Goal: Information Seeking & Learning: Learn about a topic

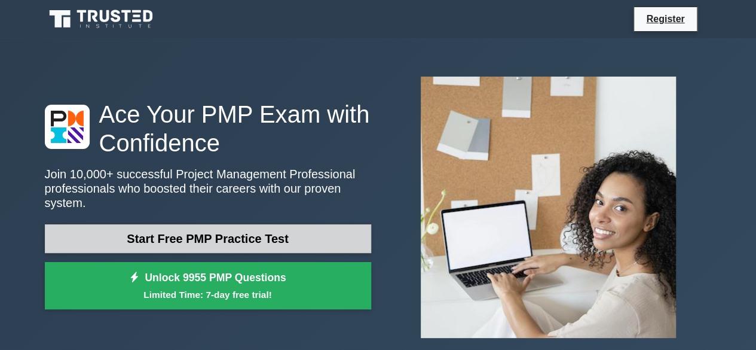
click at [240, 228] on link "Start Free PMP Practice Test" at bounding box center [208, 238] width 326 height 29
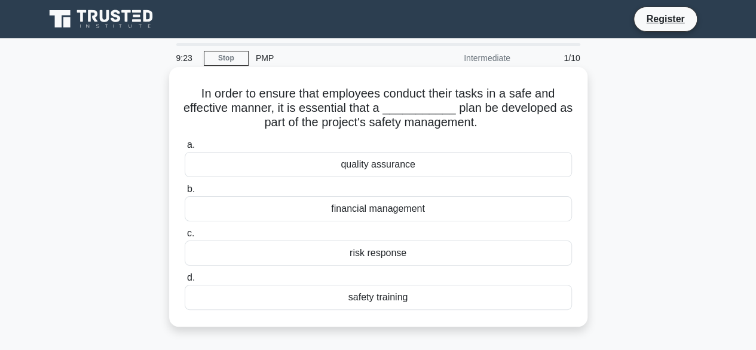
click at [198, 289] on div "safety training" at bounding box center [378, 296] width 387 height 25
click at [185, 281] on input "d. safety training" at bounding box center [185, 278] width 0 height 8
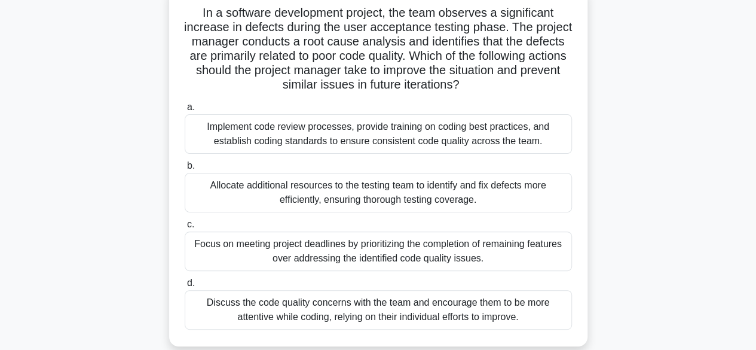
scroll to position [96, 0]
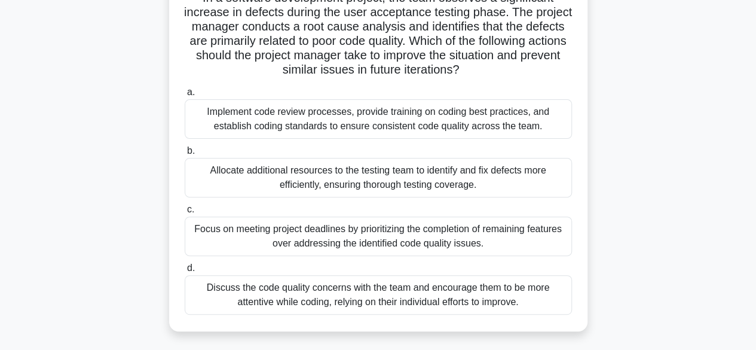
click at [266, 125] on div "Implement code review processes, provide training on coding best practices, and…" at bounding box center [378, 118] width 387 height 39
click at [185, 96] on input "a. Implement code review processes, provide training on coding best practices, …" at bounding box center [185, 92] width 0 height 8
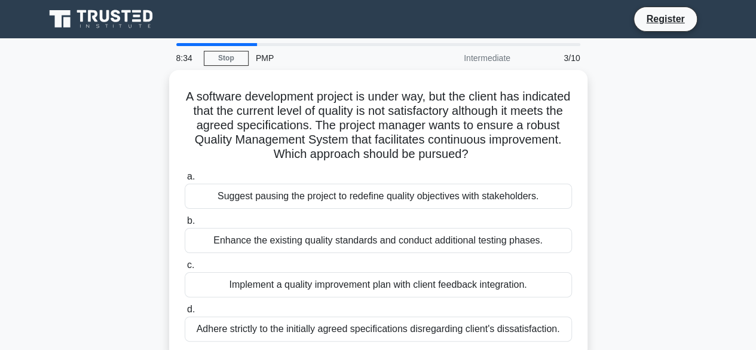
scroll to position [0, 0]
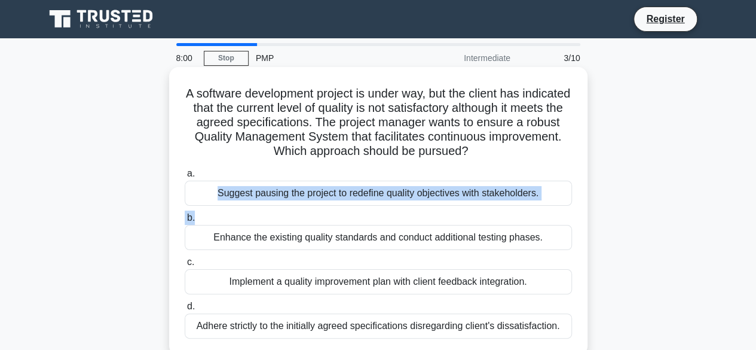
drag, startPoint x: 461, startPoint y: 172, endPoint x: 483, endPoint y: 209, distance: 43.5
click at [483, 209] on div "a. Suggest pausing the project to redefine quality objectives with stakeholders…" at bounding box center [378, 252] width 402 height 177
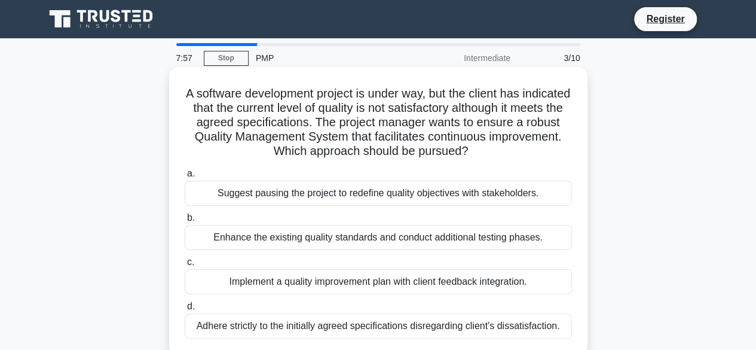
click at [386, 280] on div "Implement a quality improvement plan with client feedback integration." at bounding box center [378, 281] width 387 height 25
click at [185, 266] on input "c. Implement a quality improvement plan with client feedback integration." at bounding box center [185, 262] width 0 height 8
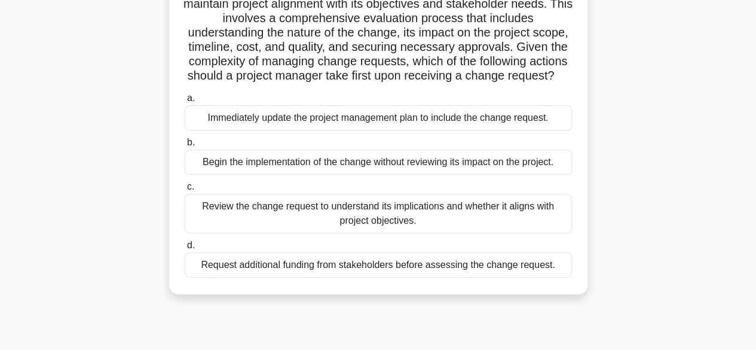
scroll to position [167, 0]
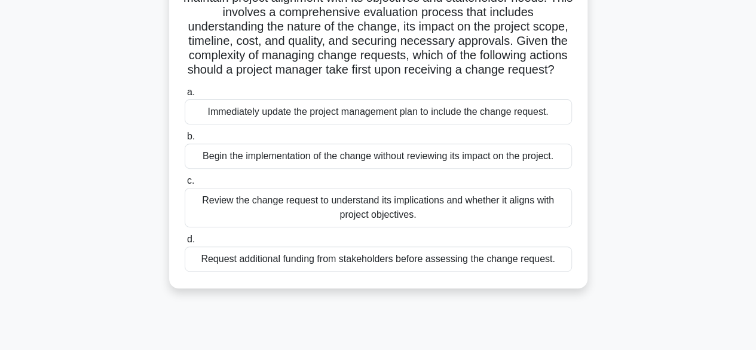
click at [454, 226] on div "Review the change request to understand its implications and whether it aligns …" at bounding box center [378, 207] width 387 height 39
click at [185, 185] on input "c. Review the change request to understand its implications and whether it alig…" at bounding box center [185, 181] width 0 height 8
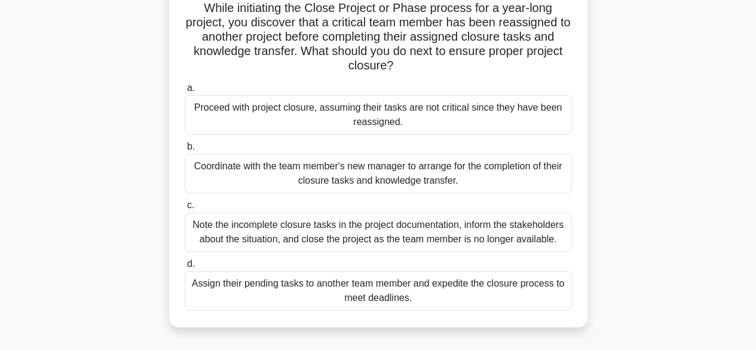
scroll to position [96, 0]
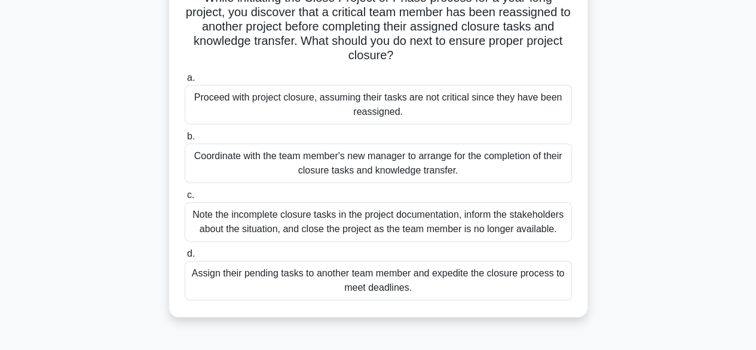
click at [463, 165] on div "Coordinate with the team member's new manager to arrange for the completion of …" at bounding box center [378, 162] width 387 height 39
click at [185, 140] on input "b. Coordinate with the team member's new manager to arrange for the completion …" at bounding box center [185, 137] width 0 height 8
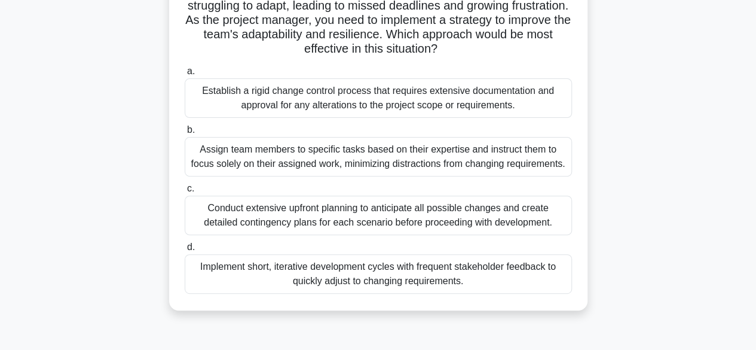
scroll to position [143, 0]
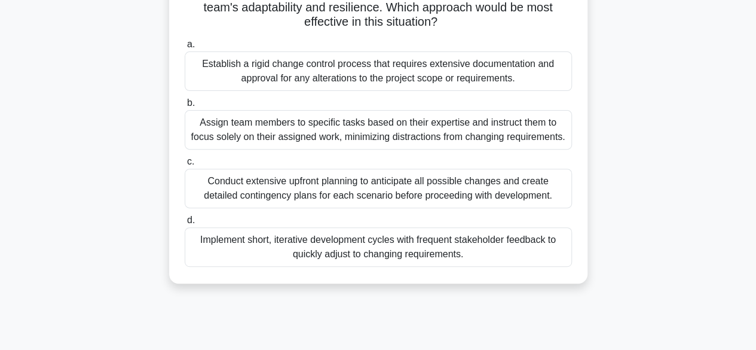
click at [448, 248] on div "Implement short, iterative development cycles with frequent stakeholder feedbac…" at bounding box center [378, 246] width 387 height 39
click at [185, 224] on input "d. Implement short, iterative development cycles with frequent stakeholder feed…" at bounding box center [185, 220] width 0 height 8
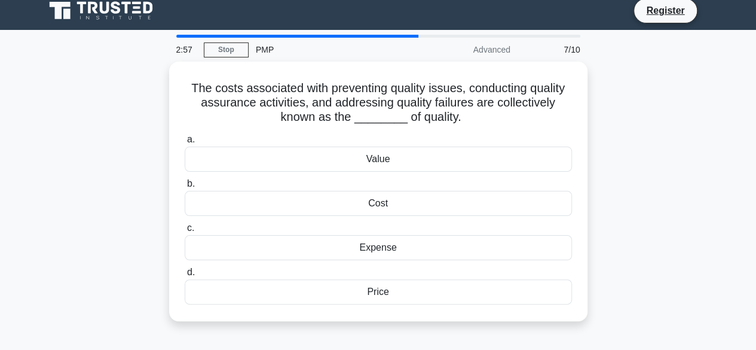
scroll to position [0, 0]
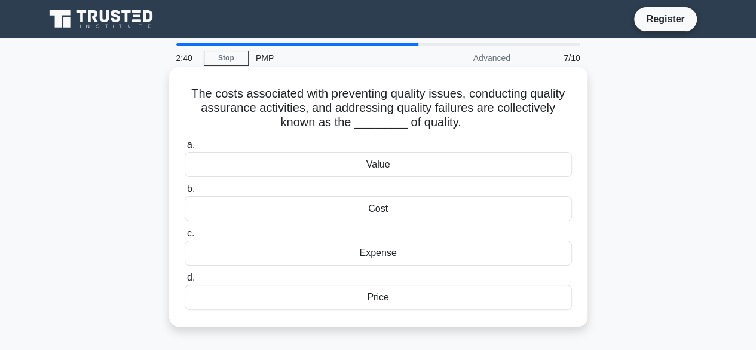
click at [458, 205] on div "Cost" at bounding box center [378, 208] width 387 height 25
click at [185, 193] on input "b. Cost" at bounding box center [185, 189] width 0 height 8
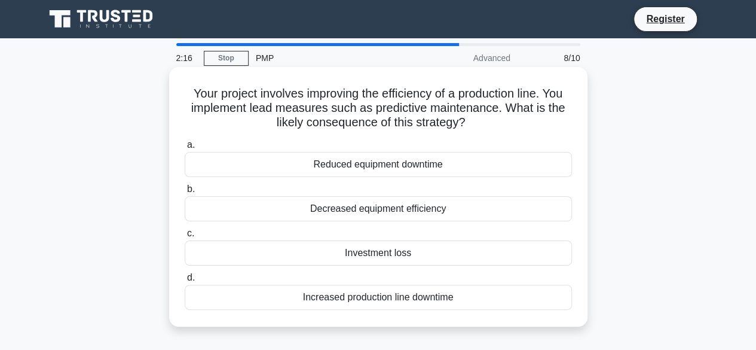
click at [418, 167] on div "Reduced equipment downtime" at bounding box center [378, 164] width 387 height 25
click at [185, 149] on input "a. Reduced equipment downtime" at bounding box center [185, 145] width 0 height 8
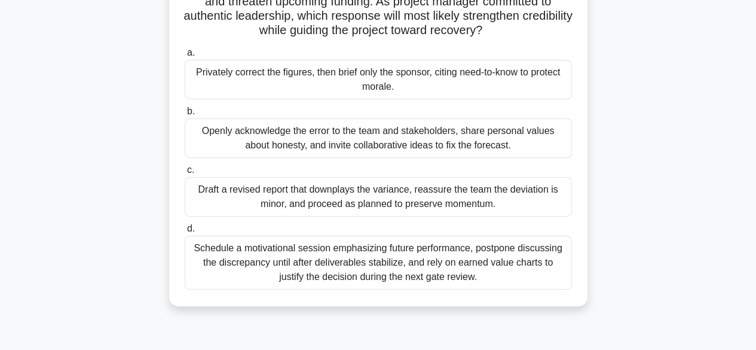
scroll to position [143, 0]
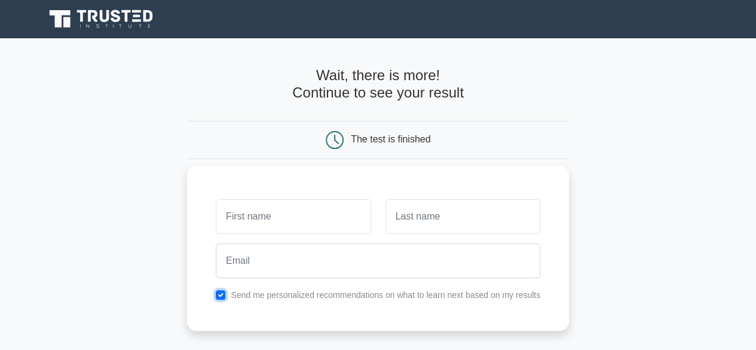
click at [219, 295] on input "checkbox" at bounding box center [221, 295] width 10 height 10
checkbox input "false"
click at [280, 211] on input "text" at bounding box center [293, 216] width 155 height 35
type input "Oluwatosin"
click at [447, 225] on input "text" at bounding box center [462, 216] width 155 height 35
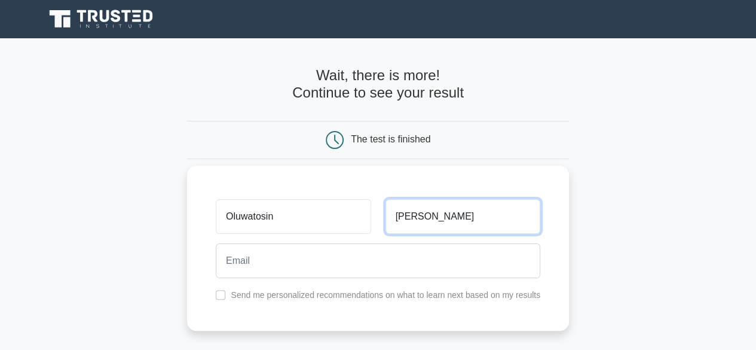
type input "Soremekun"
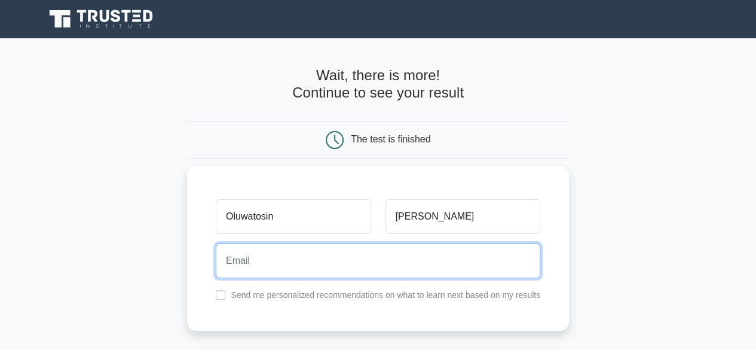
click at [252, 259] on input "email" at bounding box center [378, 260] width 324 height 35
type input "tosinsoremekun@gmail.com"
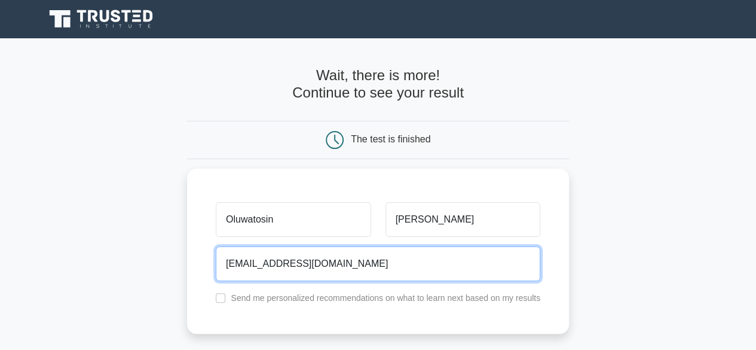
scroll to position [249, 0]
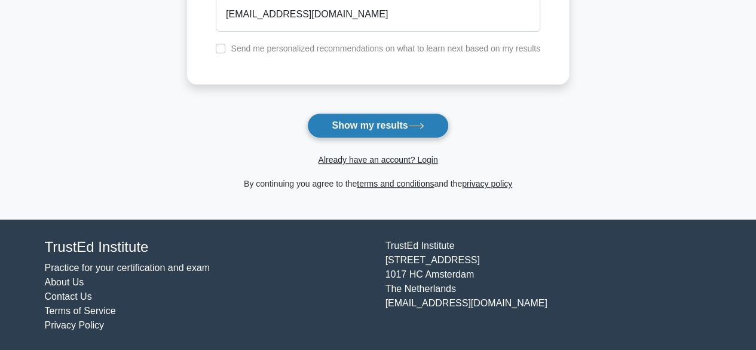
click at [378, 123] on button "Show my results" at bounding box center [377, 125] width 141 height 25
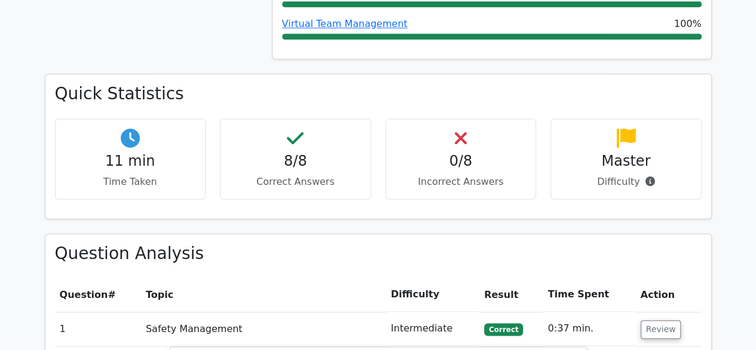
scroll to position [449, 0]
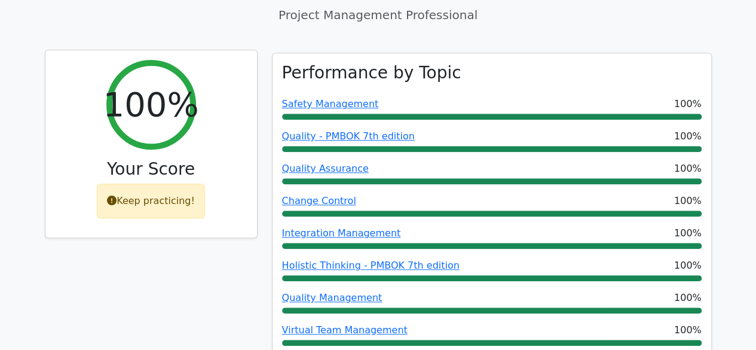
click at [151, 183] on div "Keep practicing!" at bounding box center [151, 200] width 108 height 35
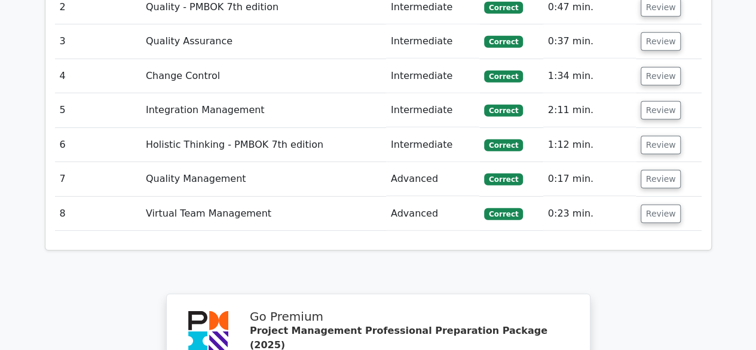
scroll to position [1979, 0]
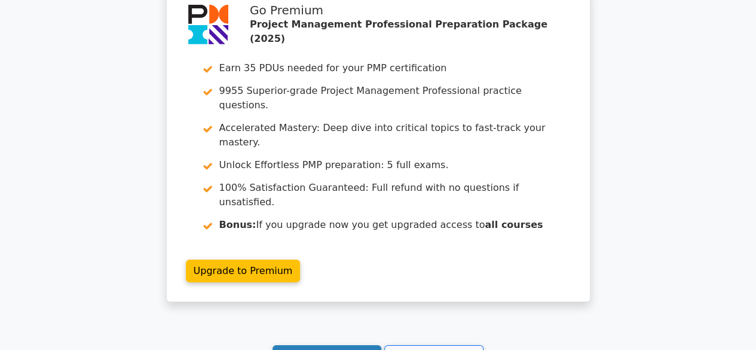
click at [332, 345] on link "Continue practicing" at bounding box center [326, 356] width 109 height 23
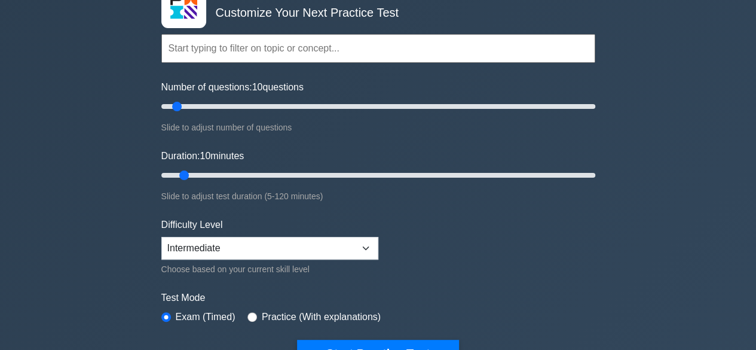
scroll to position [96, 0]
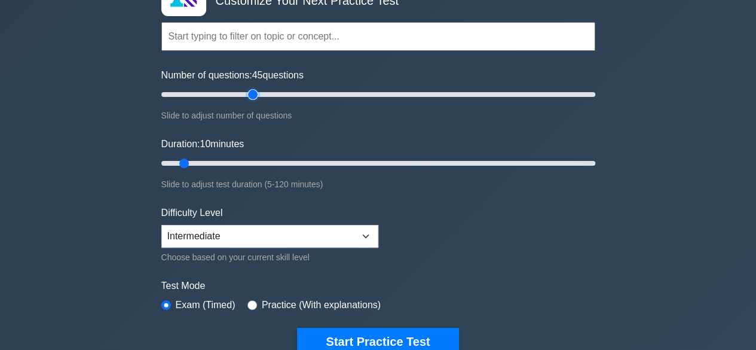
click at [249, 94] on input "Number of questions: 45 questions" at bounding box center [378, 94] width 434 height 14
type input "50"
click at [259, 93] on input "Number of questions: 50 questions" at bounding box center [378, 94] width 434 height 14
type input "25"
click at [235, 161] on input "Duration: 25 minutes" at bounding box center [378, 163] width 434 height 14
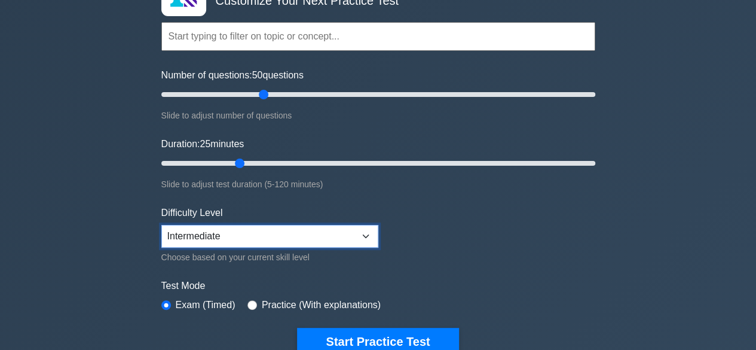
click at [365, 236] on select "Beginner Intermediate Expert" at bounding box center [269, 236] width 217 height 23
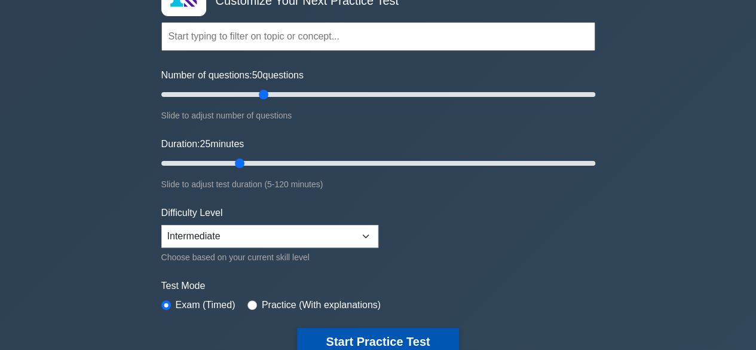
click at [433, 333] on button "Start Practice Test" at bounding box center [377, 340] width 161 height 27
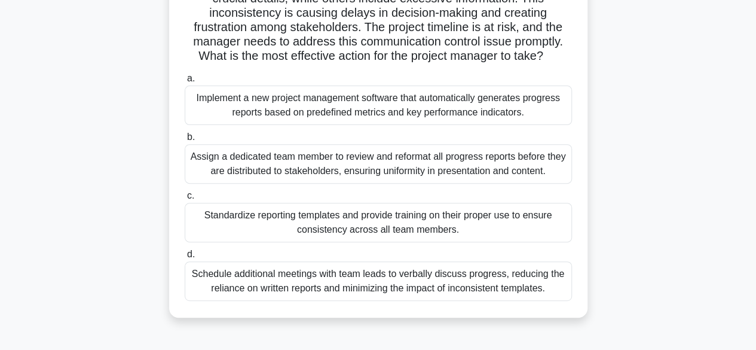
scroll to position [143, 0]
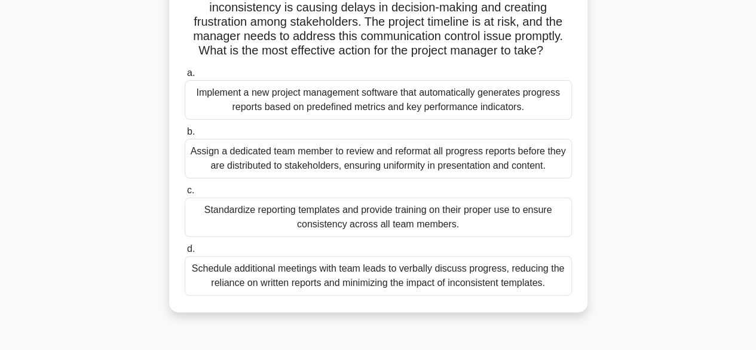
click at [455, 219] on div "Standardize reporting templates and provide training on their proper use to ens…" at bounding box center [378, 216] width 387 height 39
click at [185, 194] on input "c. Standardize reporting templates and provide training on their proper use to …" at bounding box center [185, 190] width 0 height 8
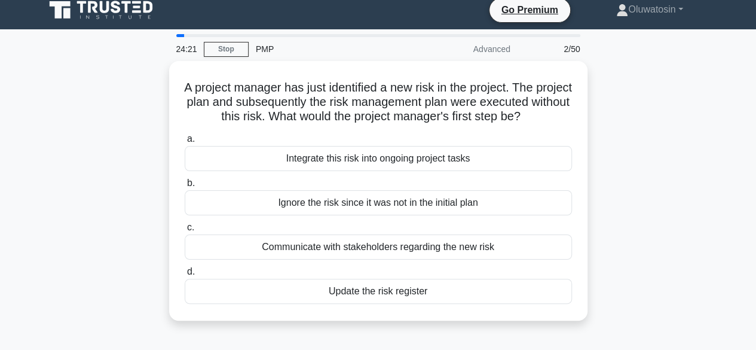
scroll to position [0, 0]
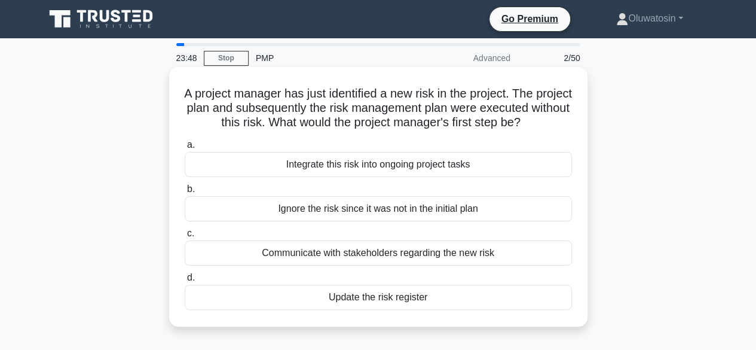
click at [396, 310] on div "Update the risk register" at bounding box center [378, 296] width 387 height 25
click at [185, 281] on input "d. Update the risk register" at bounding box center [185, 278] width 0 height 8
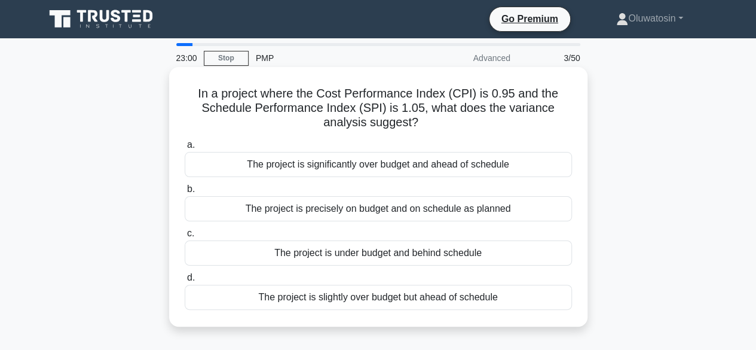
click at [384, 296] on div "The project is slightly over budget but ahead of schedule" at bounding box center [378, 296] width 387 height 25
click at [185, 281] on input "d. The project is slightly over budget but ahead of schedule" at bounding box center [185, 278] width 0 height 8
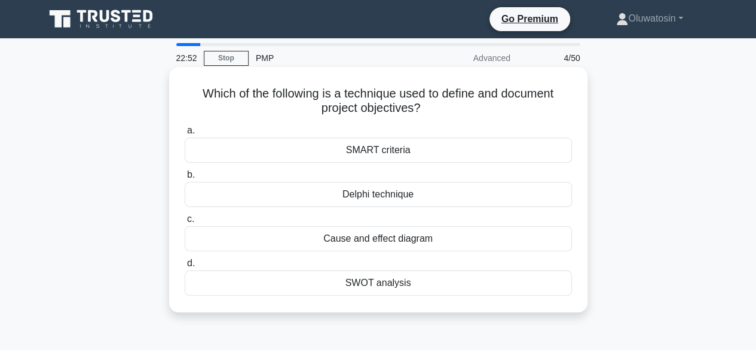
click at [385, 149] on div "SMART criteria" at bounding box center [378, 149] width 387 height 25
click at [185, 134] on input "a. SMART criteria" at bounding box center [185, 131] width 0 height 8
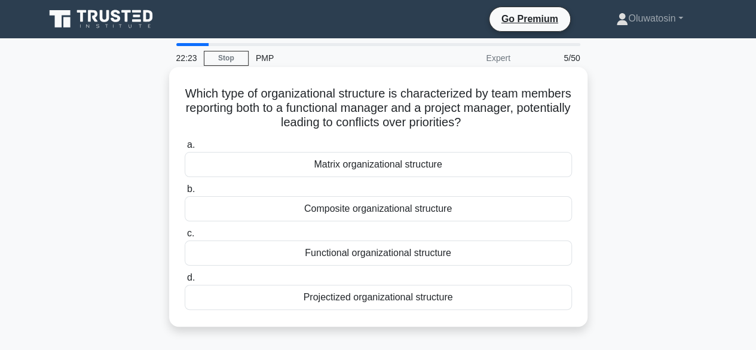
click at [355, 302] on div "Projectized organizational structure" at bounding box center [378, 296] width 387 height 25
click at [185, 281] on input "d. Projectized organizational structure" at bounding box center [185, 278] width 0 height 8
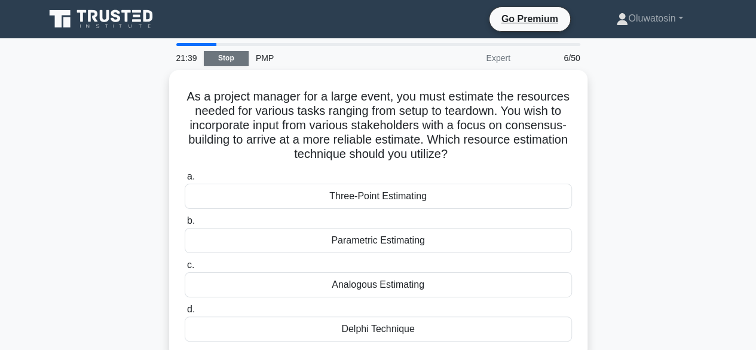
click at [228, 56] on link "Stop" at bounding box center [226, 58] width 45 height 15
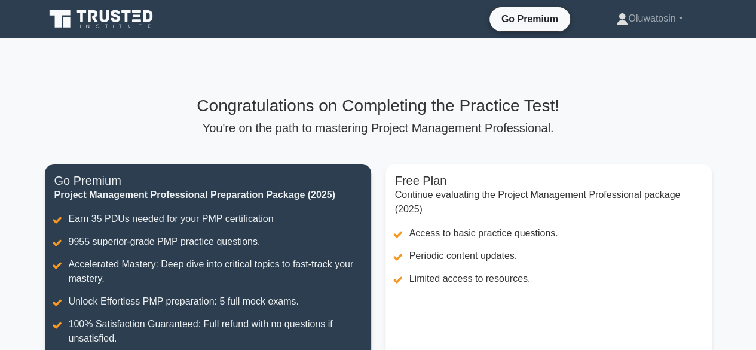
scroll to position [241, 0]
